Goal: Task Accomplishment & Management: Manage account settings

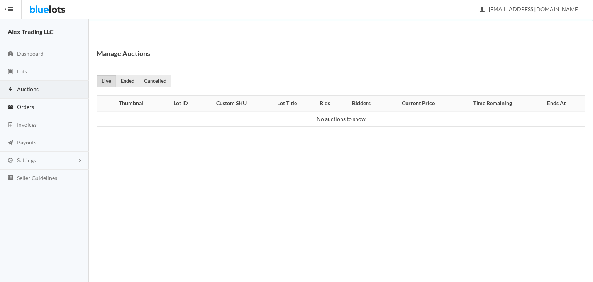
click at [39, 110] on link "Orders" at bounding box center [44, 107] width 89 height 18
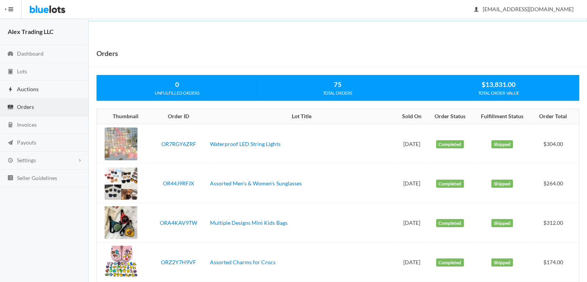
click at [41, 87] on link "Auctions" at bounding box center [44, 90] width 89 height 18
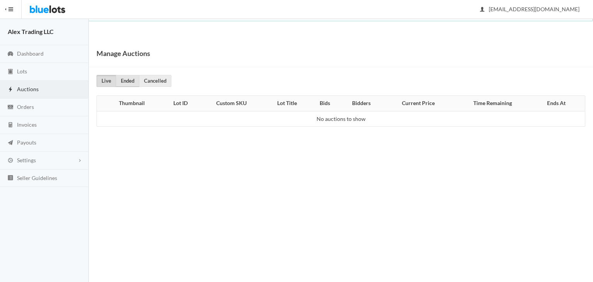
click at [130, 85] on link "Ended" at bounding box center [128, 81] width 24 height 12
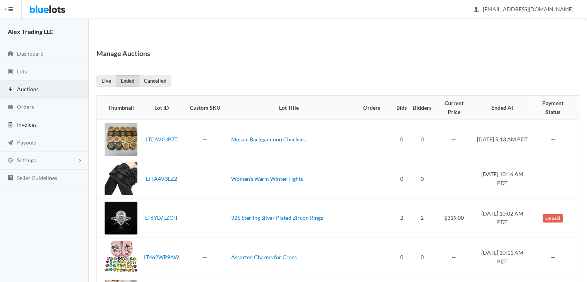
click at [36, 122] on span "Invoices" at bounding box center [27, 124] width 20 height 7
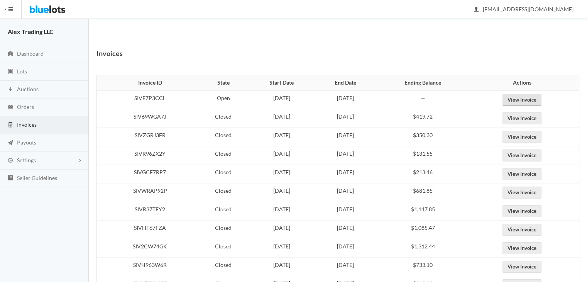
click at [525, 98] on link "View Invoice" at bounding box center [522, 100] width 39 height 12
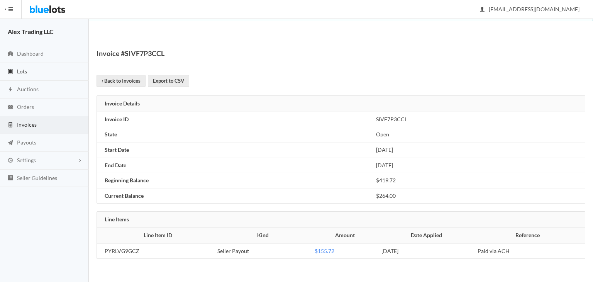
click at [47, 70] on link "Lots" at bounding box center [44, 72] width 89 height 18
